Goal: Use online tool/utility: Utilize a website feature to perform a specific function

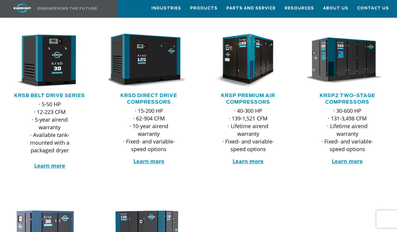
scroll to position [59, 0]
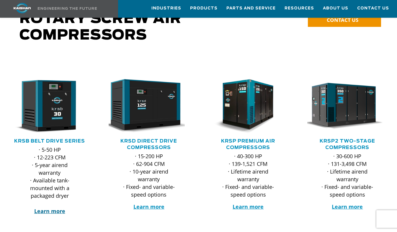
click at [55, 207] on strong "Learn more" at bounding box center [49, 210] width 31 height 7
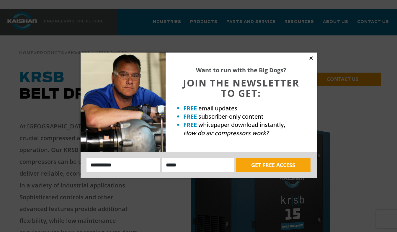
click at [310, 58] on icon at bounding box center [310, 57] width 3 height 3
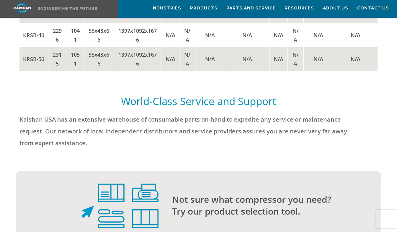
scroll to position [1389, 0]
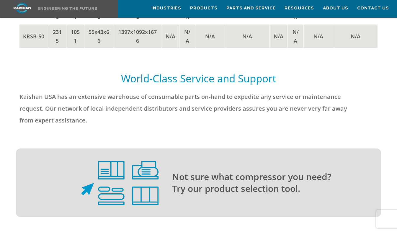
click at [163, 171] on div "Not sure what compressor you need? Try our product selection tool." at bounding box center [271, 183] width 219 height 24
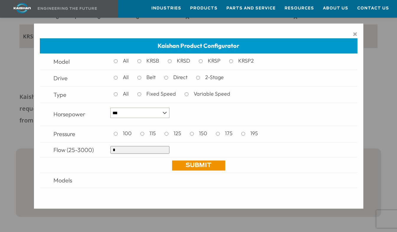
click at [121, 150] on input "*" at bounding box center [139, 150] width 59 height 8
type input "*"
type input "**"
click at [176, 166] on link "Submit" at bounding box center [198, 165] width 53 height 10
click at [355, 35] on span "×" at bounding box center [354, 33] width 5 height 9
